Goal: Task Accomplishment & Management: Use online tool/utility

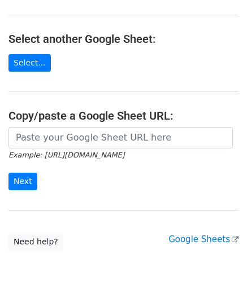
scroll to position [113, 0]
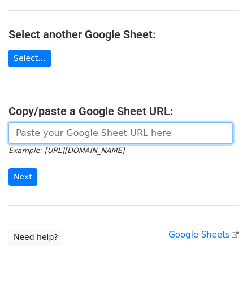
click at [75, 140] on input "url" at bounding box center [120, 133] width 224 height 21
paste input "[URL][DOMAIN_NAME]"
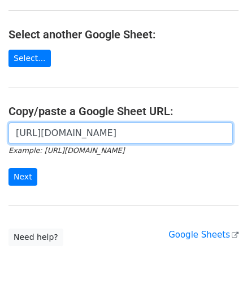
scroll to position [0, 323]
type input "[URL][DOMAIN_NAME]"
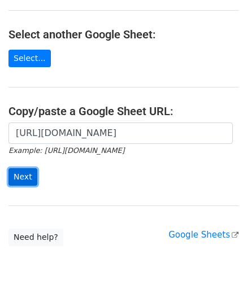
scroll to position [0, 0]
click at [25, 179] on input "Next" at bounding box center [22, 177] width 29 height 18
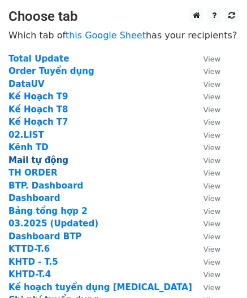
click at [33, 157] on strong "Mail tự động" at bounding box center [38, 160] width 60 height 10
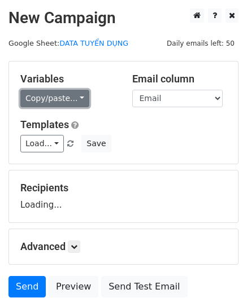
click at [53, 98] on link "Copy/paste..." at bounding box center [54, 99] width 69 height 18
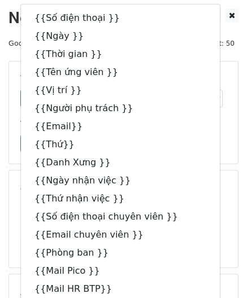
click at [200, 136] on div "Load... Thư cảm ơn Thư mời phỏng vấn BTP Thư mời nhận việc BTP Thư nhắc nhở cập…" at bounding box center [123, 144] width 223 height 18
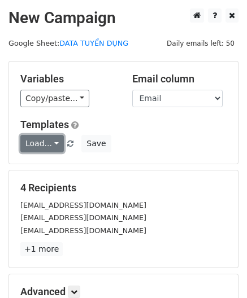
click at [51, 145] on link "Load..." at bounding box center [42, 144] width 44 height 18
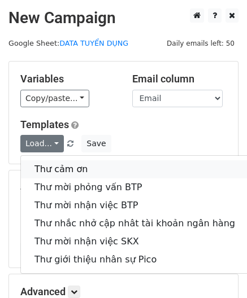
click at [58, 172] on link "Thư cảm ơn" at bounding box center [135, 170] width 228 height 18
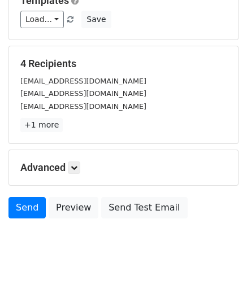
scroll to position [141, 0]
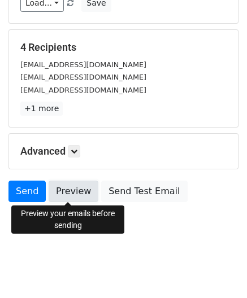
click at [62, 193] on link "Preview" at bounding box center [74, 191] width 50 height 21
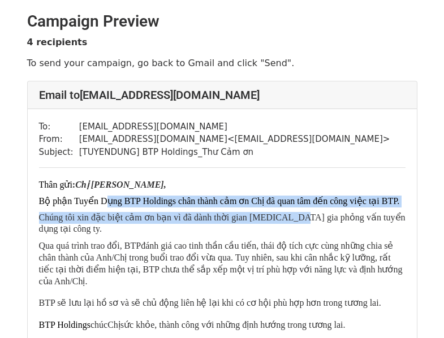
drag, startPoint x: 101, startPoint y: 205, endPoint x: 283, endPoint y: 210, distance: 182.1
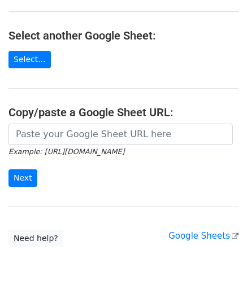
scroll to position [113, 0]
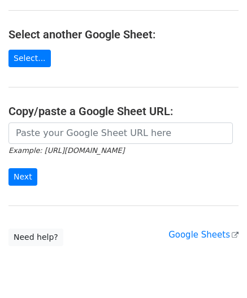
click at [71, 146] on small "Example: [URL][DOMAIN_NAME]" at bounding box center [66, 150] width 116 height 8
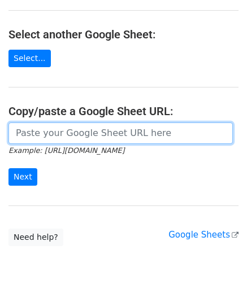
click at [75, 135] on input "url" at bounding box center [120, 133] width 224 height 21
paste input "[URL][DOMAIN_NAME]"
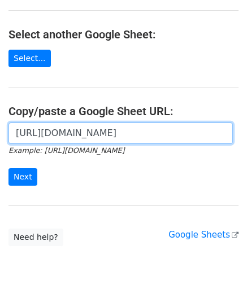
scroll to position [0, 323]
type input "[URL][DOMAIN_NAME]"
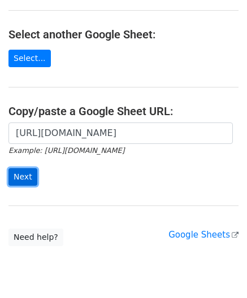
click at [16, 183] on input "Next" at bounding box center [22, 177] width 29 height 18
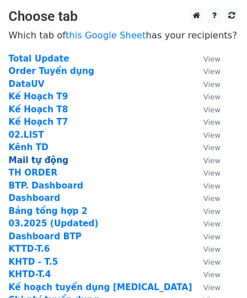
click at [32, 163] on strong "Mail tự động" at bounding box center [38, 160] width 60 height 10
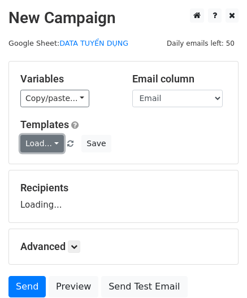
click at [38, 137] on link "Load..." at bounding box center [42, 144] width 44 height 18
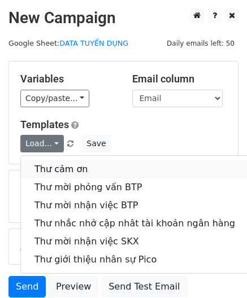
click at [40, 165] on link "Thư cảm ơn" at bounding box center [135, 170] width 228 height 18
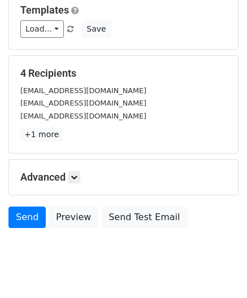
scroll to position [141, 0]
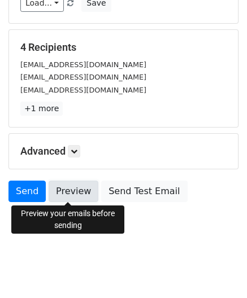
click at [72, 192] on link "Preview" at bounding box center [74, 191] width 50 height 21
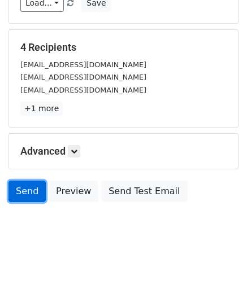
click at [27, 187] on link "Send" at bounding box center [26, 191] width 37 height 21
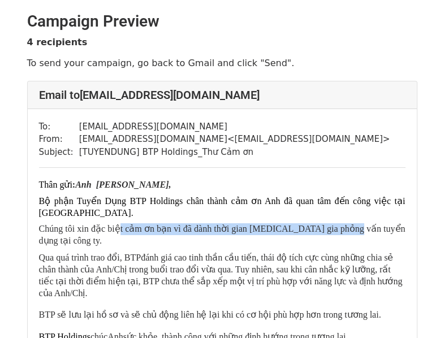
drag, startPoint x: 115, startPoint y: 216, endPoint x: 333, endPoint y: 210, distance: 218.3
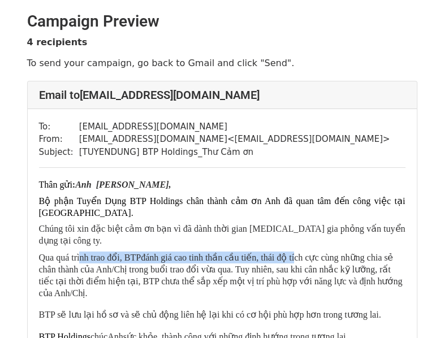
drag, startPoint x: 80, startPoint y: 240, endPoint x: 288, endPoint y: 235, distance: 207.5
click at [288, 252] on p "Qua quá trình trao đổi, BTP đánh giá cao tinh thần cầu tiến, thái độ tích cực c…" at bounding box center [222, 275] width 366 height 47
click at [288, 253] on span "đánh giá cao tinh thần cầu tiến, thái độ tích cực cùng những chia sẻ chân thành…" at bounding box center [220, 275] width 363 height 45
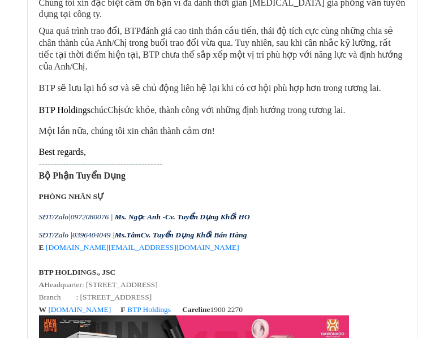
scroll to position [1287, 0]
